Goal: Task Accomplishment & Management: Manage account settings

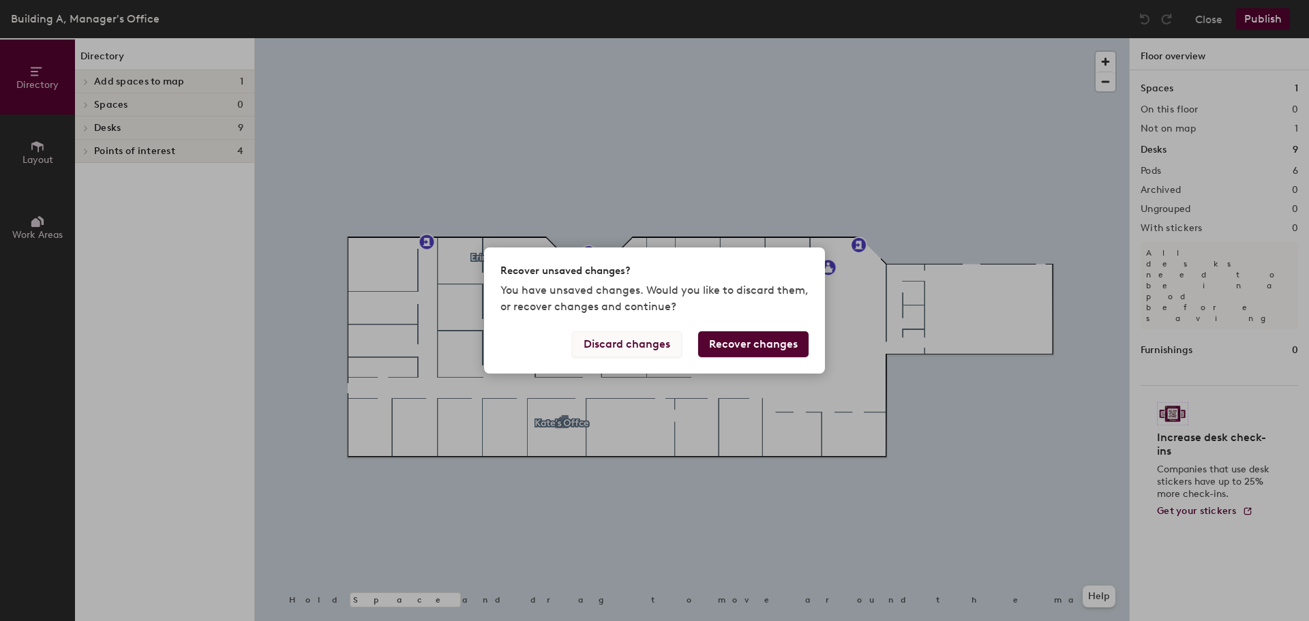
click at [644, 338] on button "Discard changes" at bounding box center [627, 344] width 110 height 26
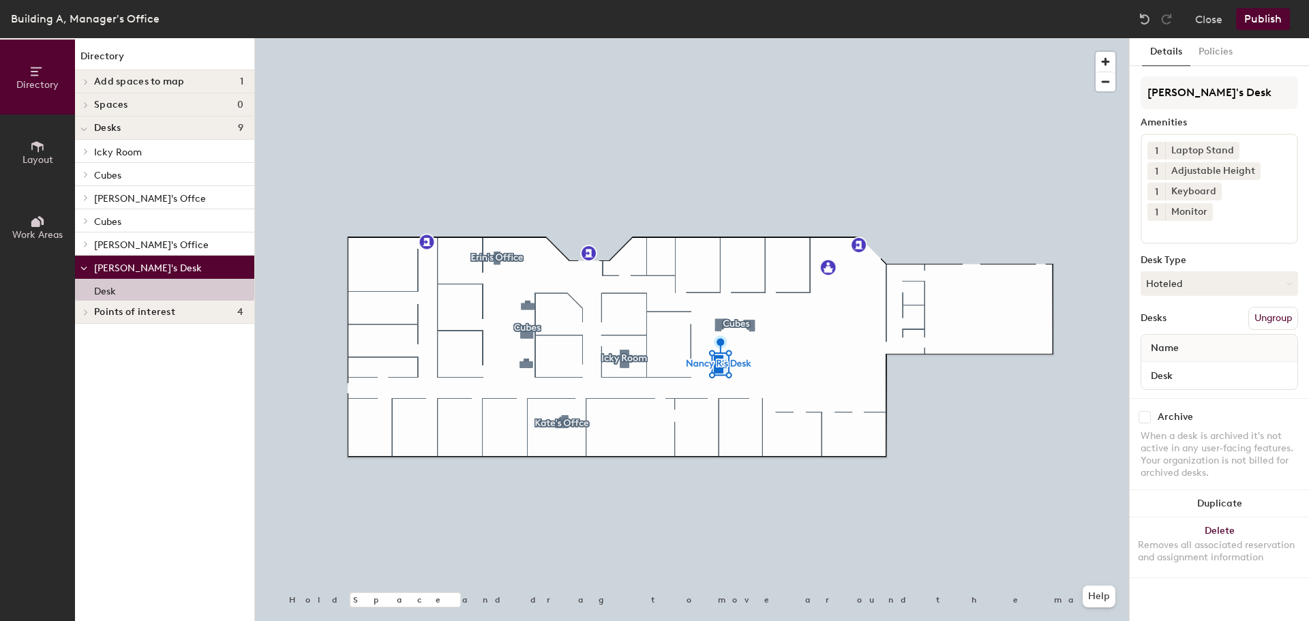
click at [1146, 411] on input "checkbox" at bounding box center [1145, 417] width 12 height 12
checkbox input "true"
click at [1259, 18] on button "Publish" at bounding box center [1263, 19] width 54 height 22
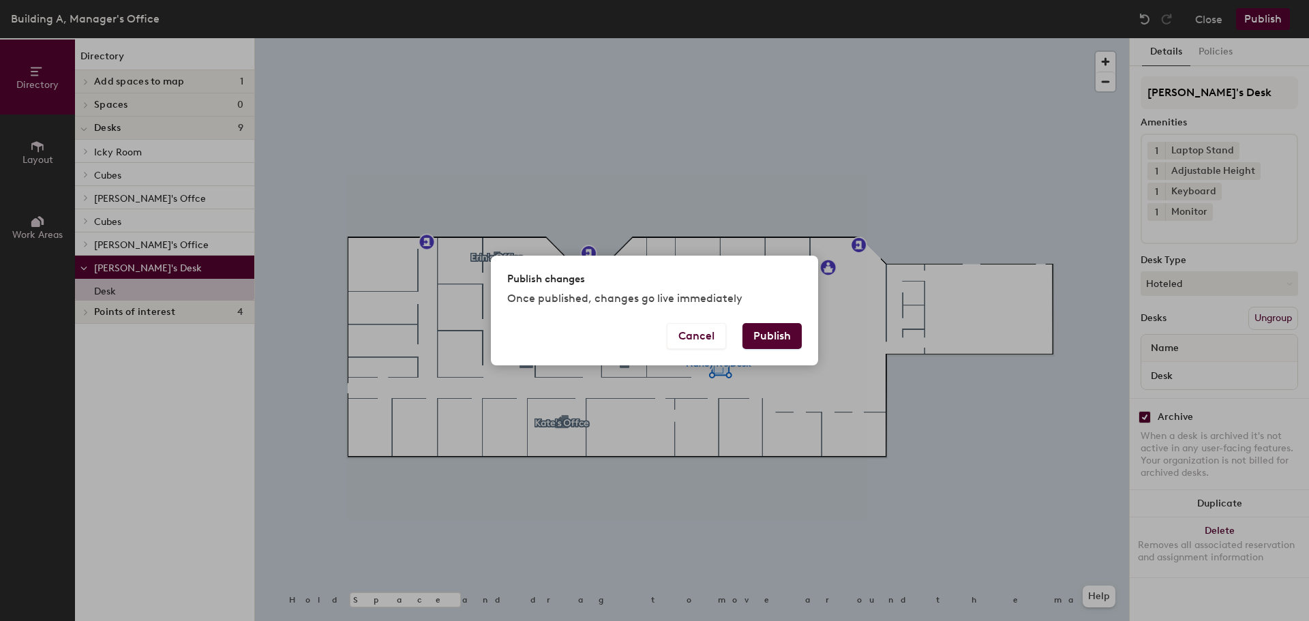
click at [761, 337] on button "Publish" at bounding box center [772, 336] width 59 height 26
